Goal: Find specific page/section: Find specific page/section

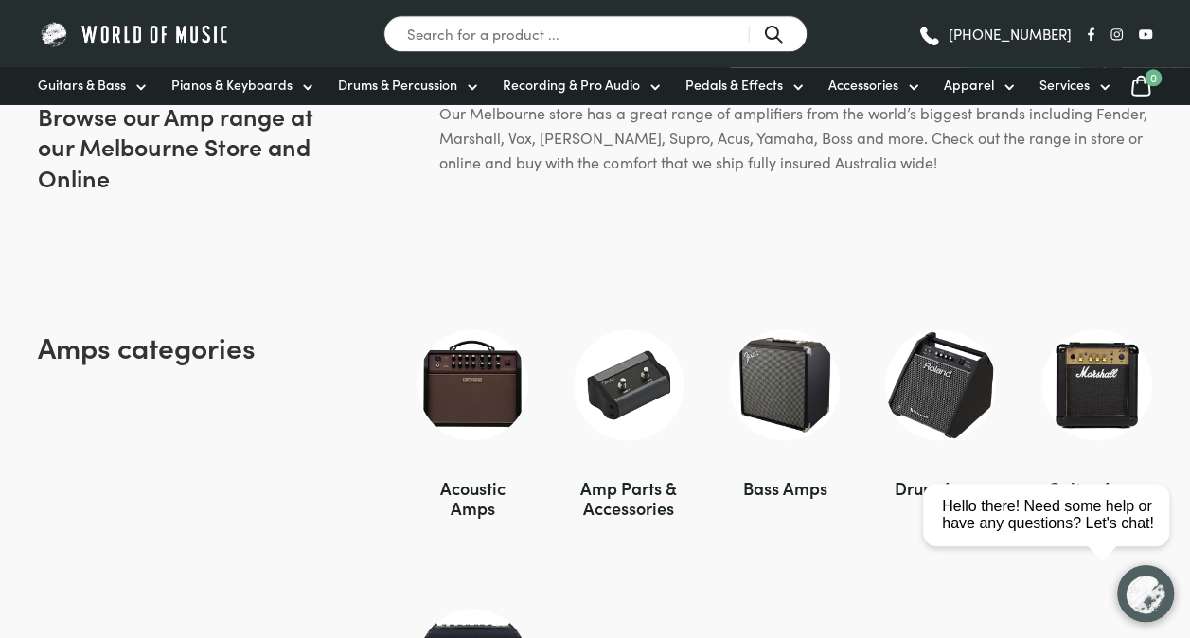
scroll to position [1169, 0]
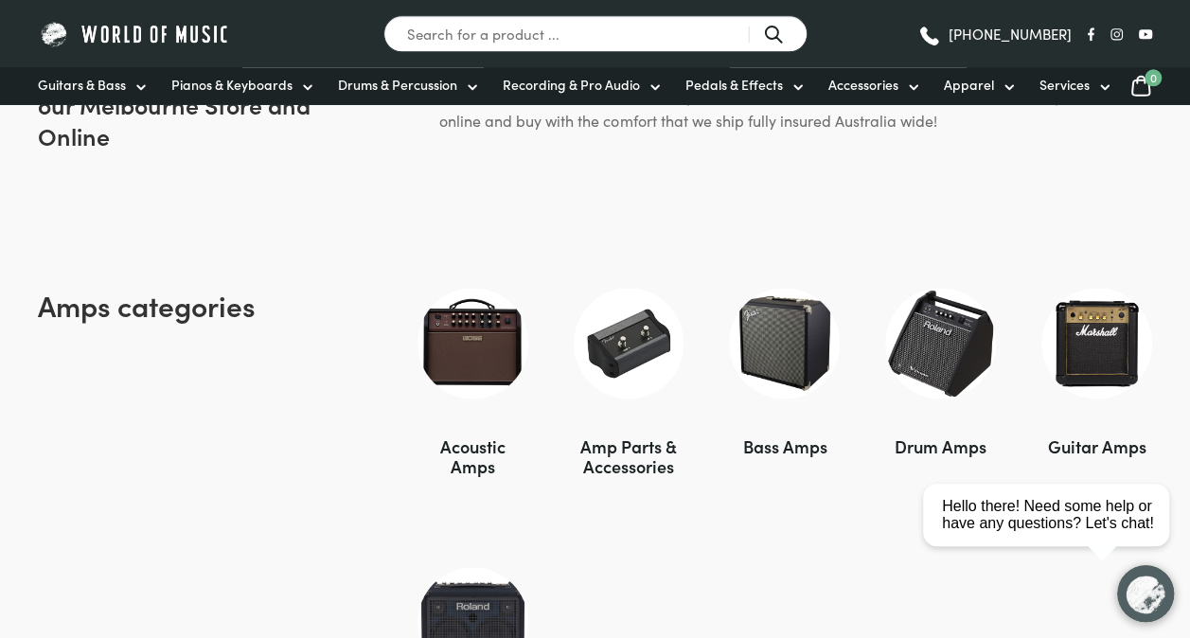
click at [1101, 355] on img at bounding box center [1096, 343] width 111 height 111
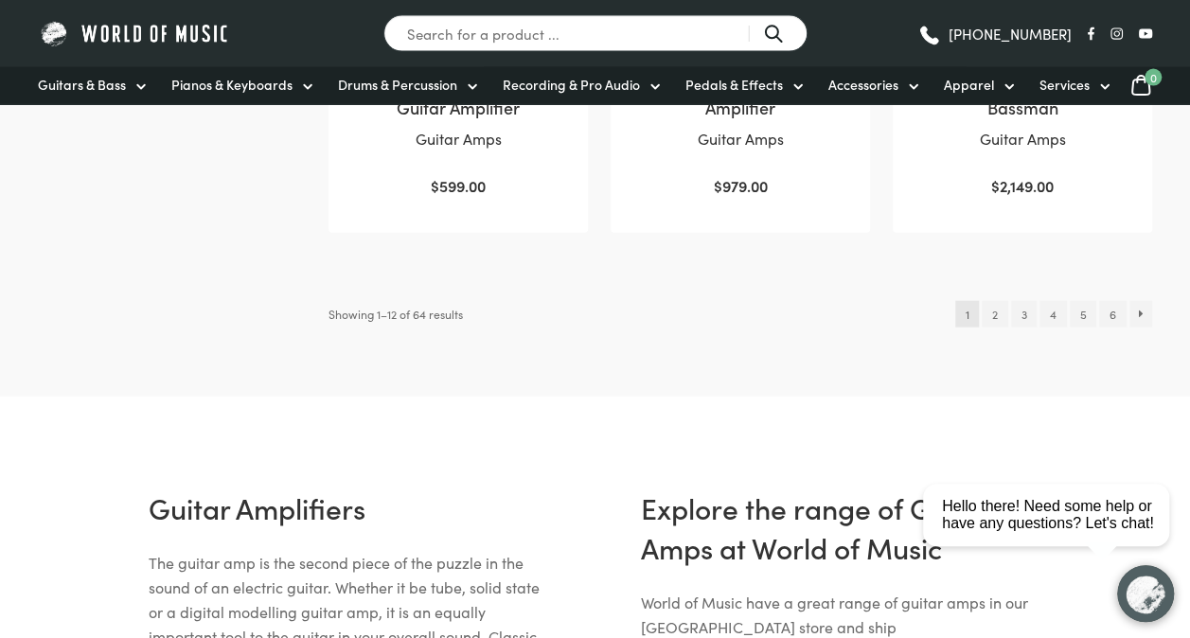
scroll to position [2061, 0]
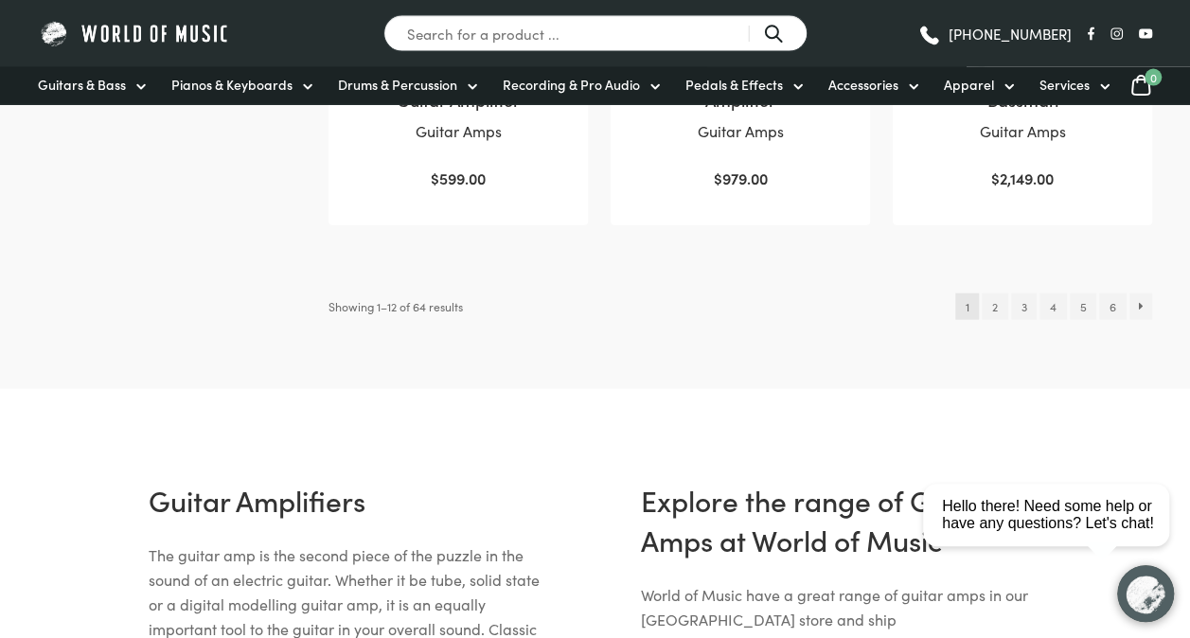
click at [991, 299] on link "2" at bounding box center [995, 306] width 26 height 27
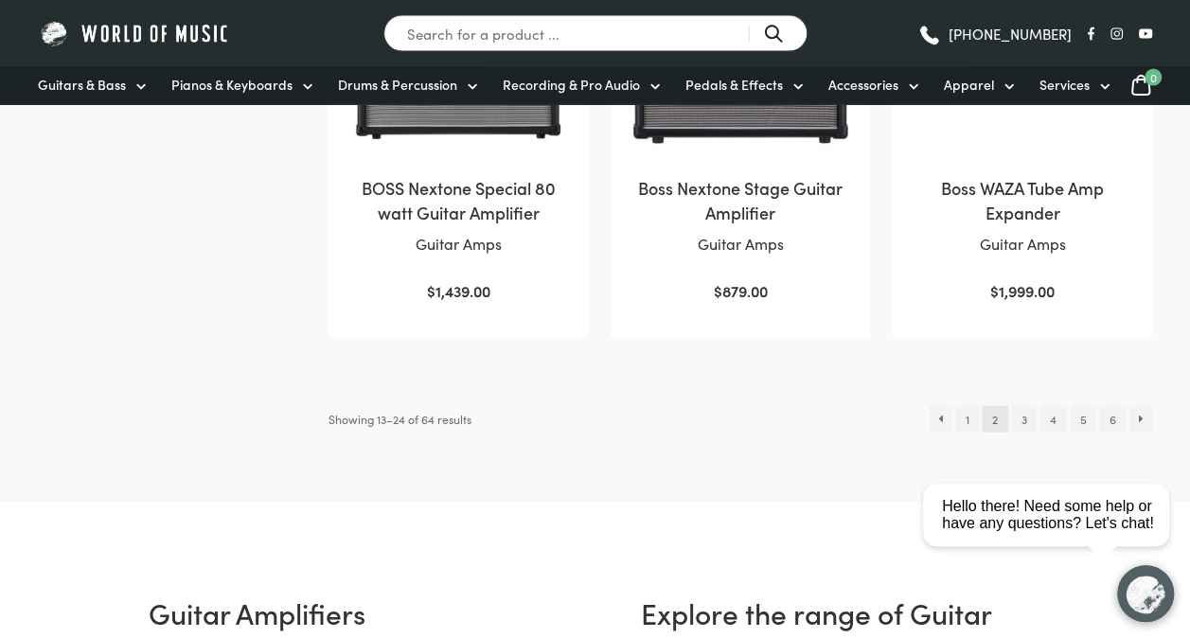
scroll to position [1926, 0]
